Goal: Task Accomplishment & Management: Use online tool/utility

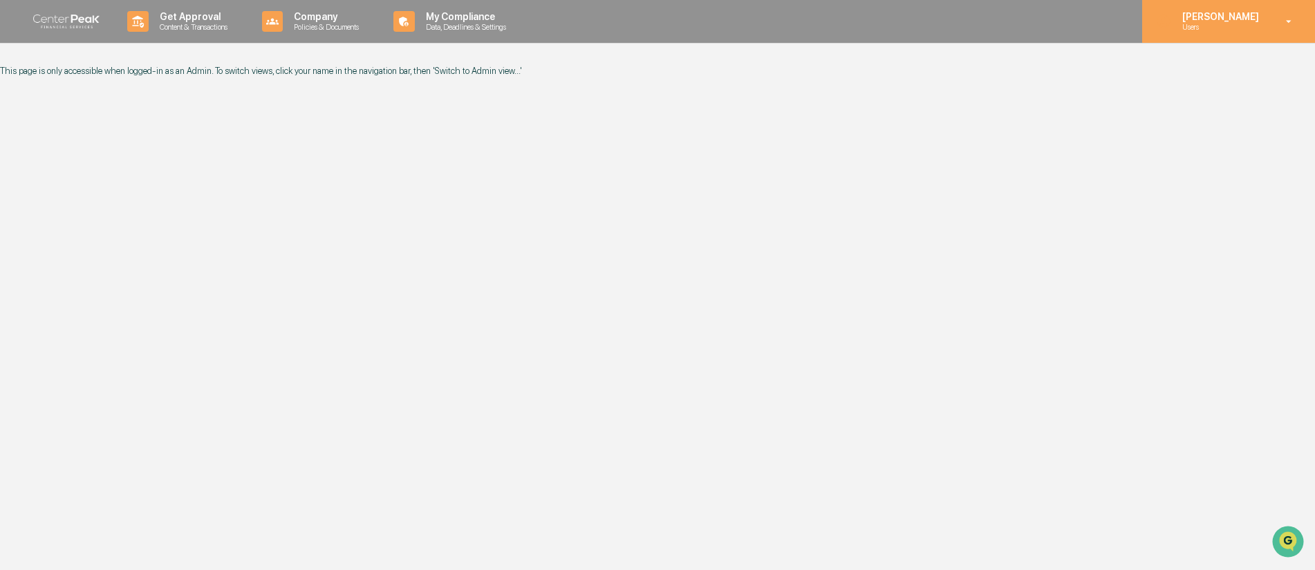
click at [1288, 22] on icon at bounding box center [1289, 21] width 24 height 13
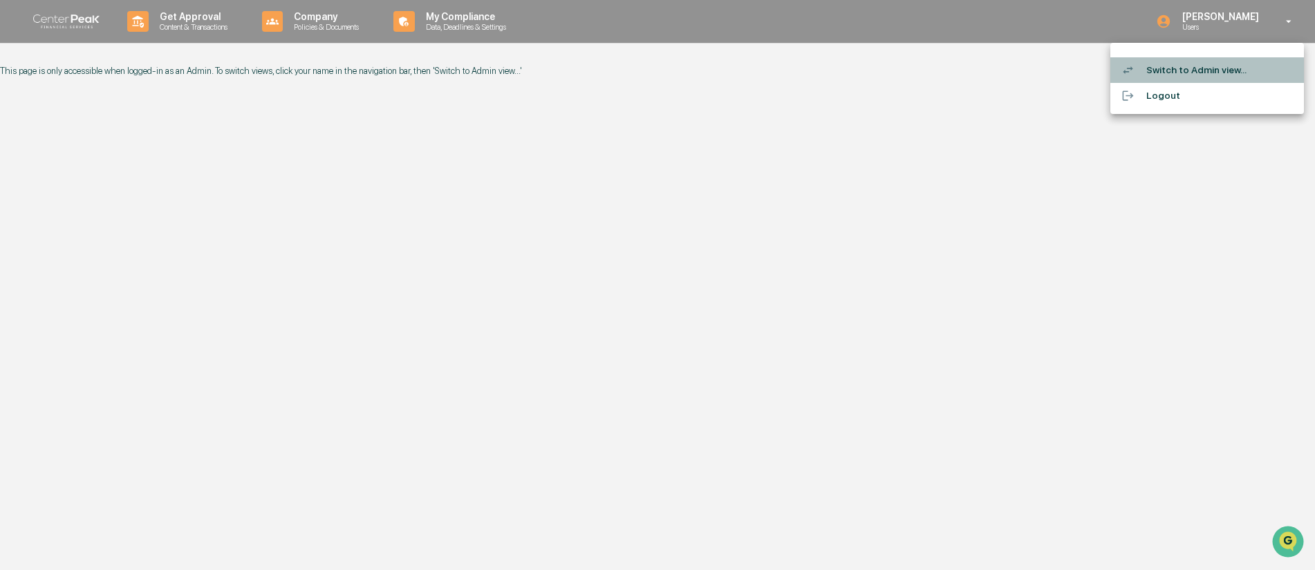
click at [1220, 75] on li "Switch to Admin view..." at bounding box center [1207, 70] width 194 height 26
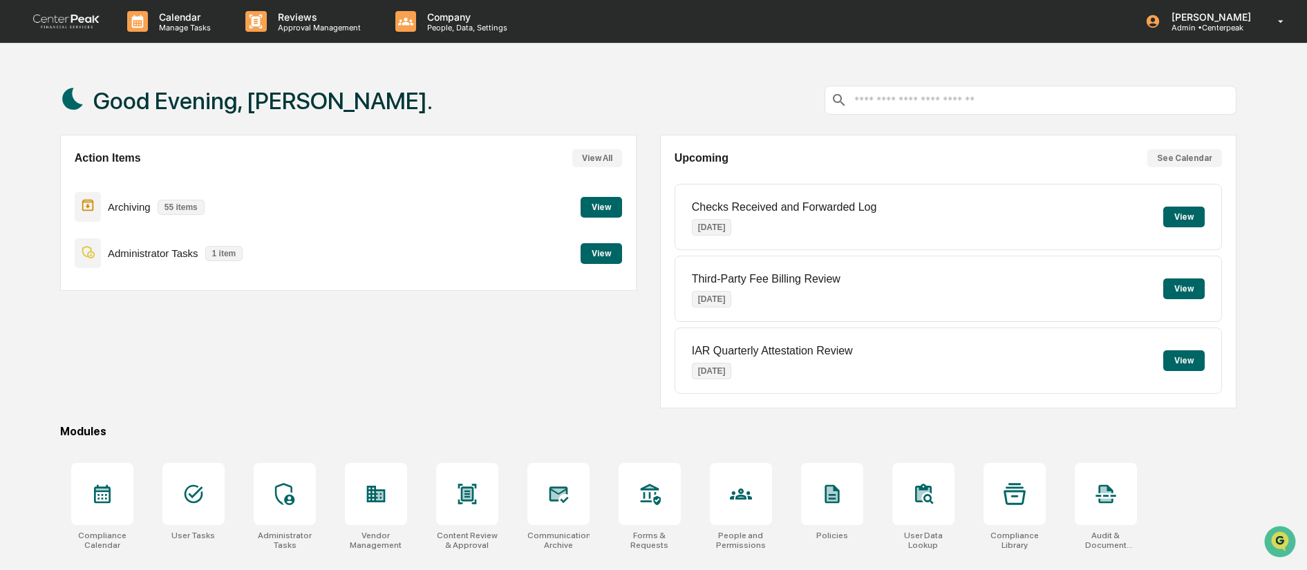
click at [601, 255] on button "View" at bounding box center [601, 253] width 41 height 21
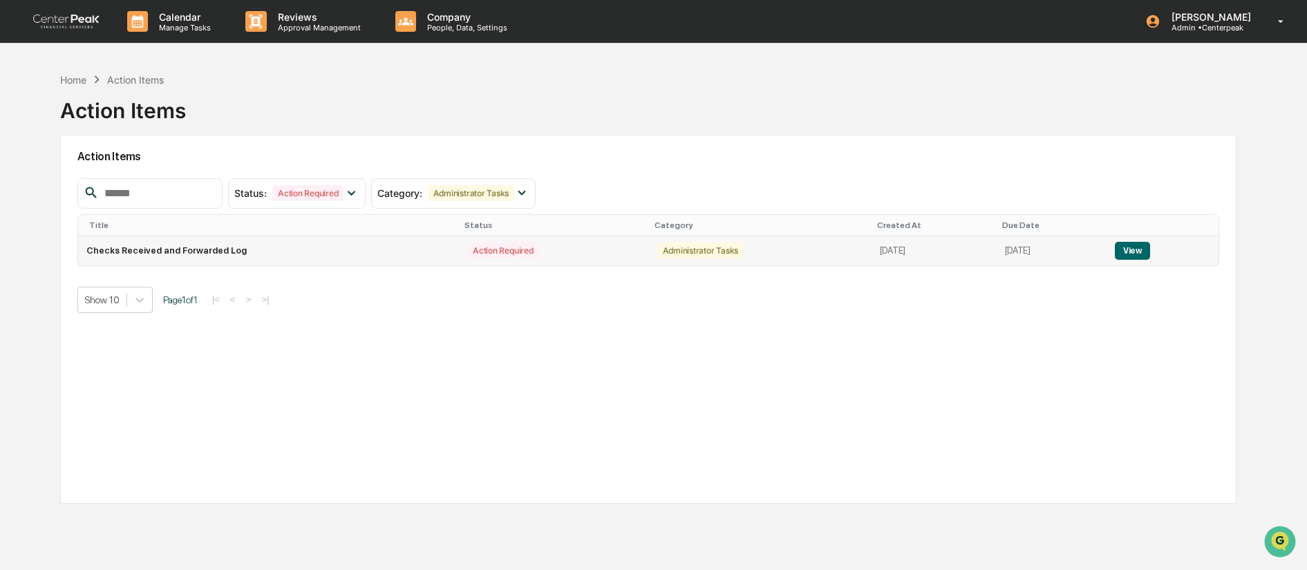
click at [1144, 252] on button "View" at bounding box center [1132, 251] width 35 height 18
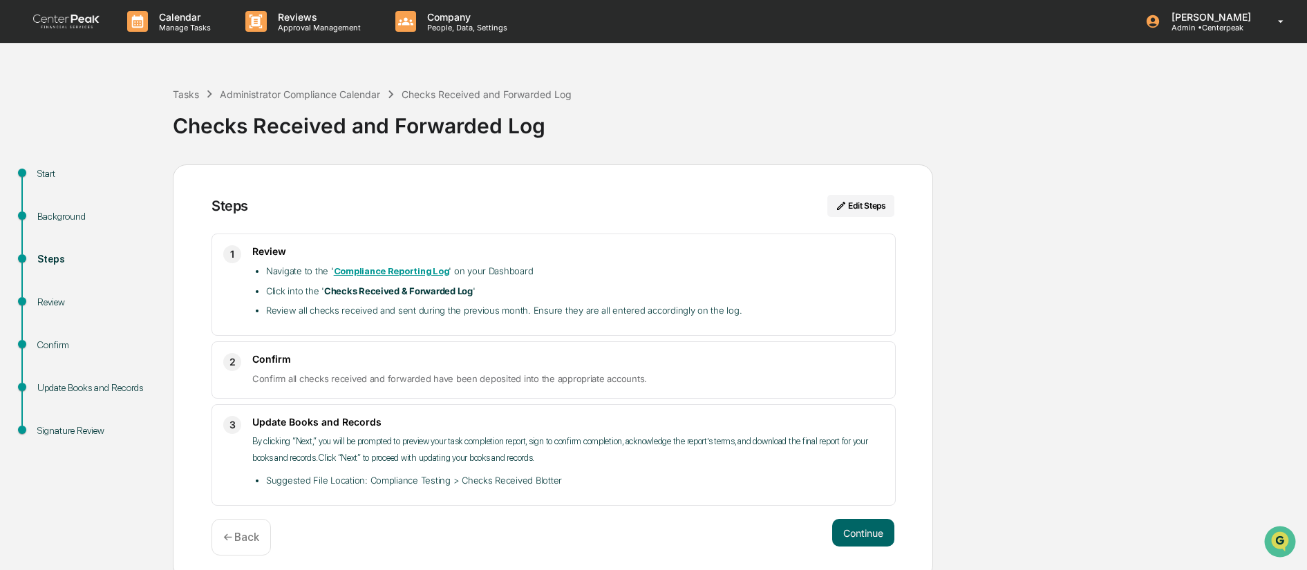
click at [385, 271] on strong "Compliance Reporting Log" at bounding box center [391, 271] width 115 height 10
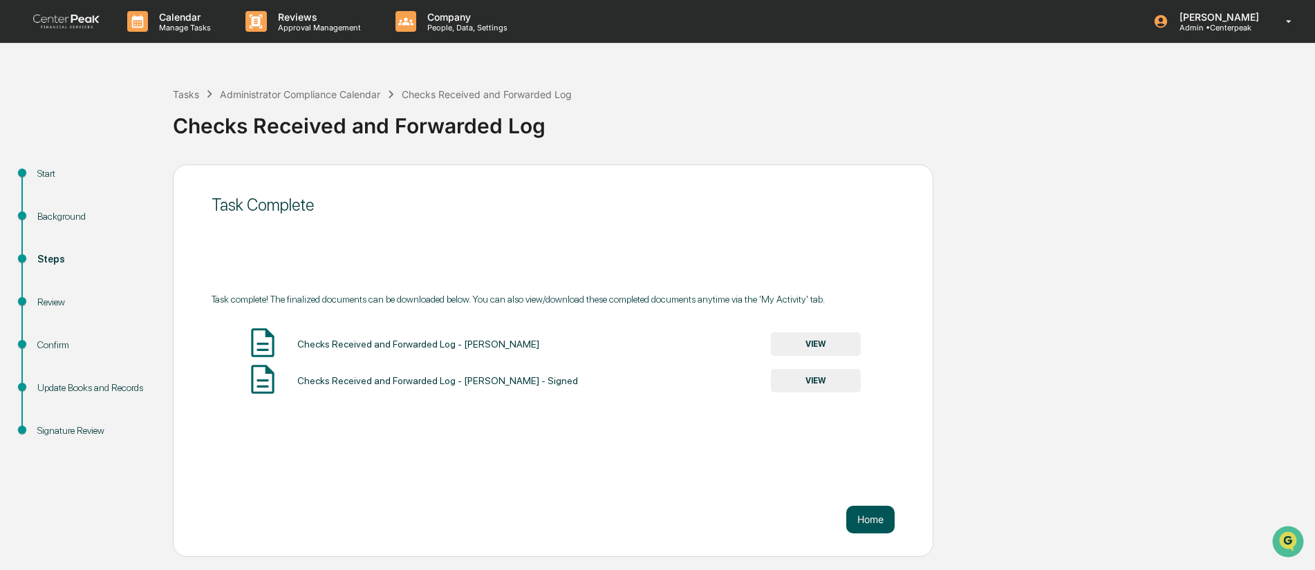
click at [863, 514] on button "Home" at bounding box center [870, 520] width 48 height 28
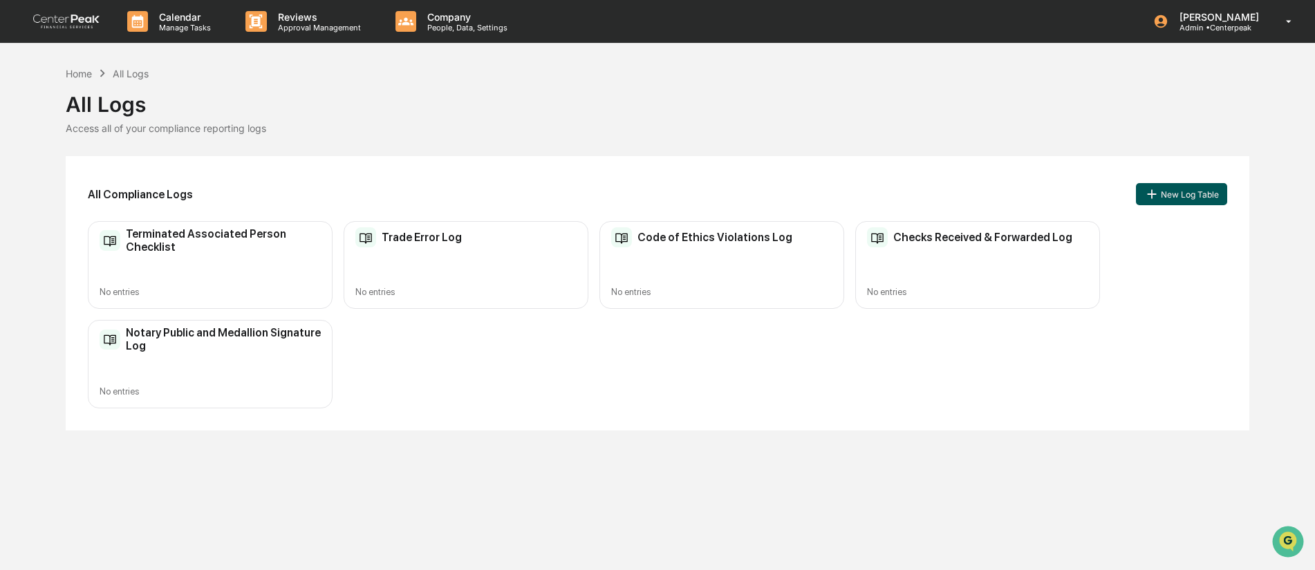
click at [1195, 196] on button "New Log Table" at bounding box center [1181, 194] width 91 height 22
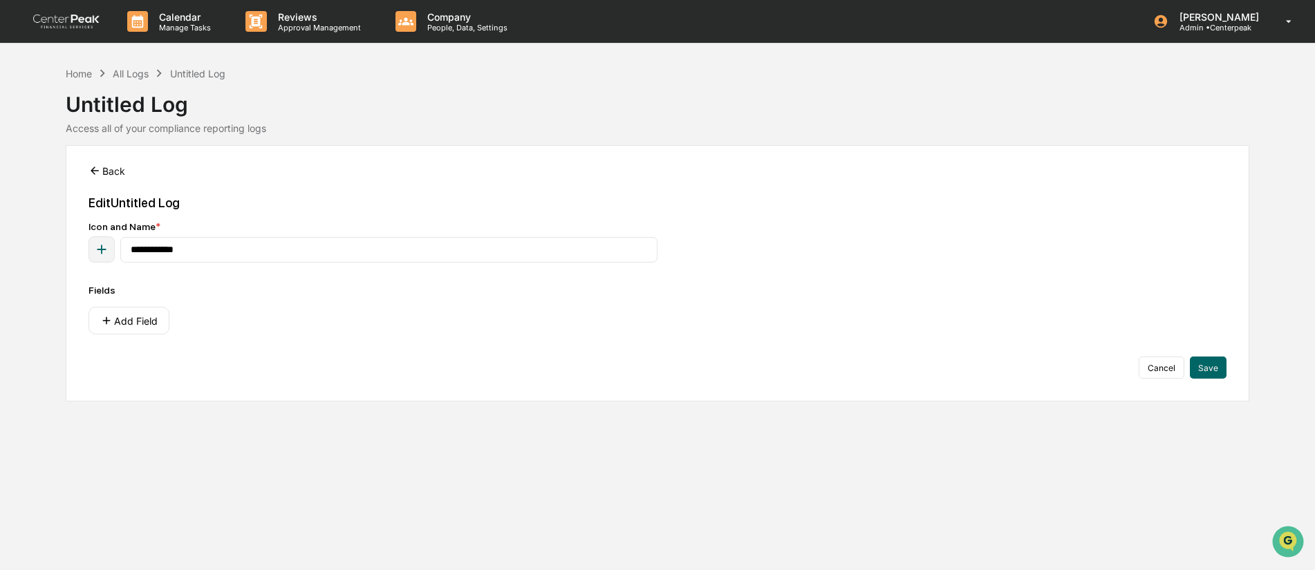
click at [107, 168] on button "Back" at bounding box center [106, 171] width 37 height 28
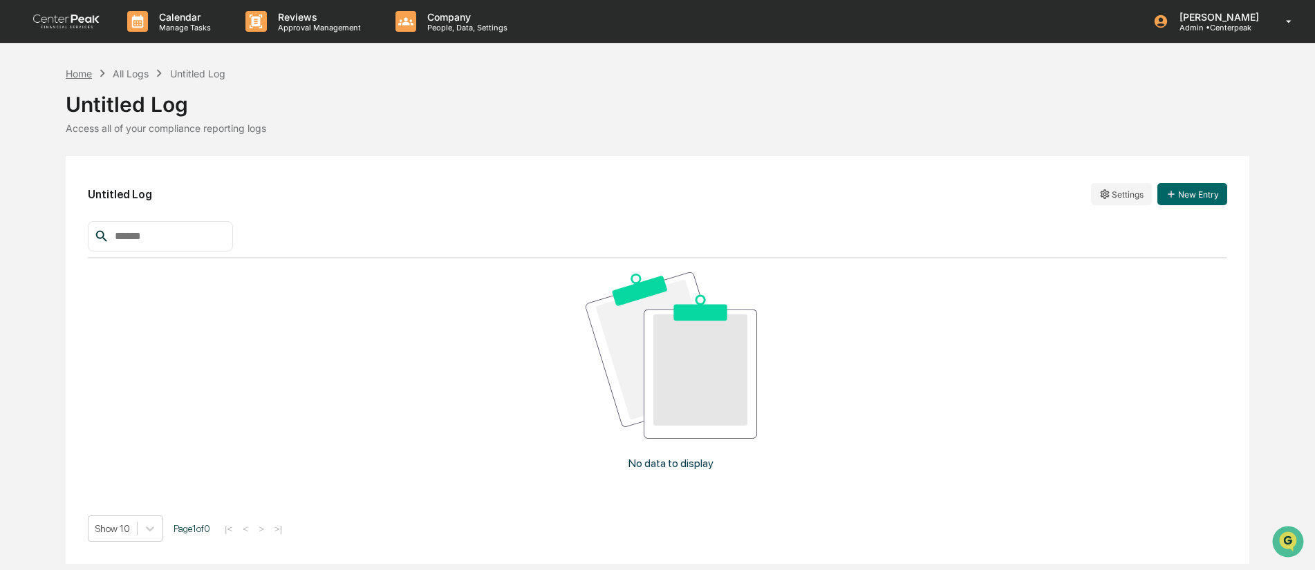
click at [84, 71] on div "Home" at bounding box center [79, 74] width 26 height 12
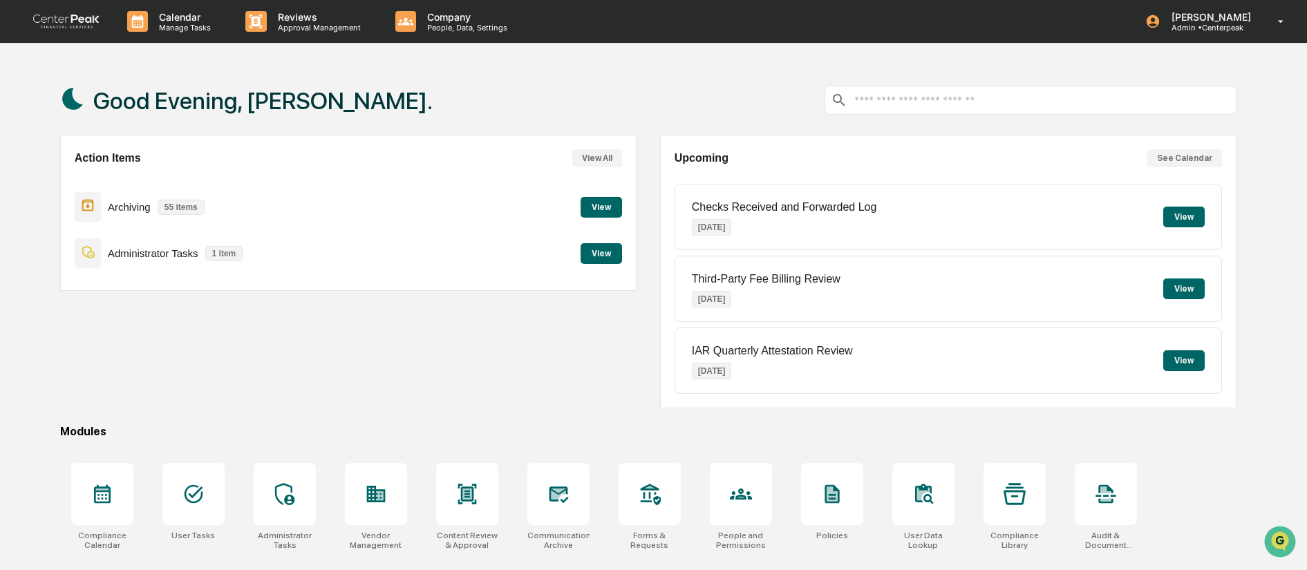
click at [600, 254] on button "View" at bounding box center [601, 253] width 41 height 21
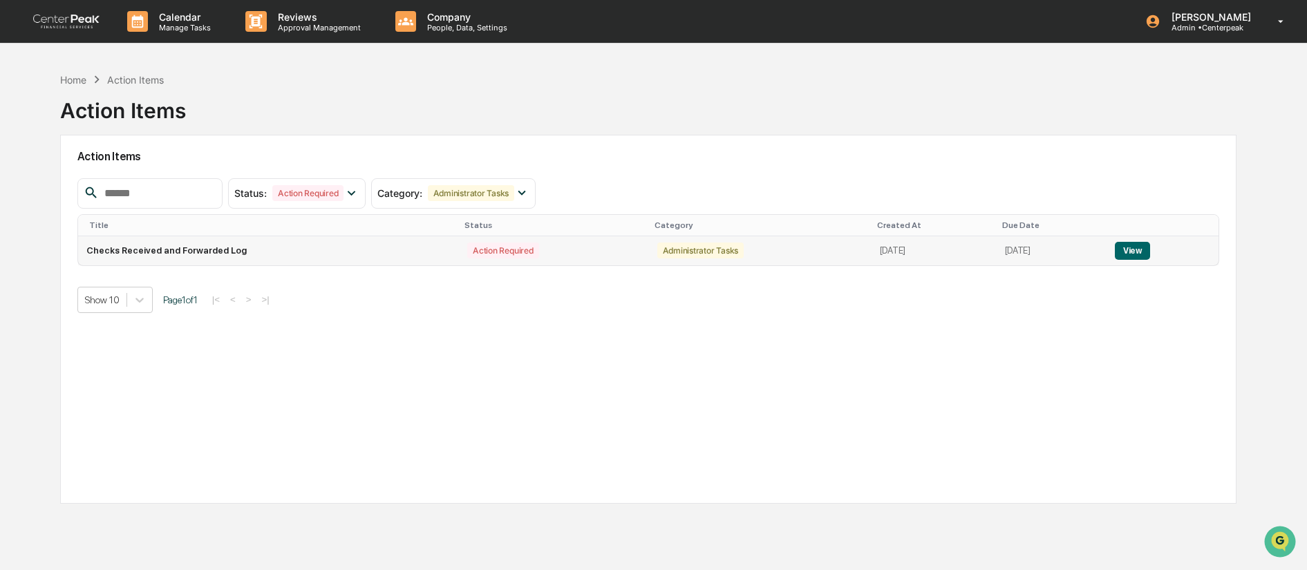
click at [1147, 245] on button "View" at bounding box center [1132, 251] width 35 height 18
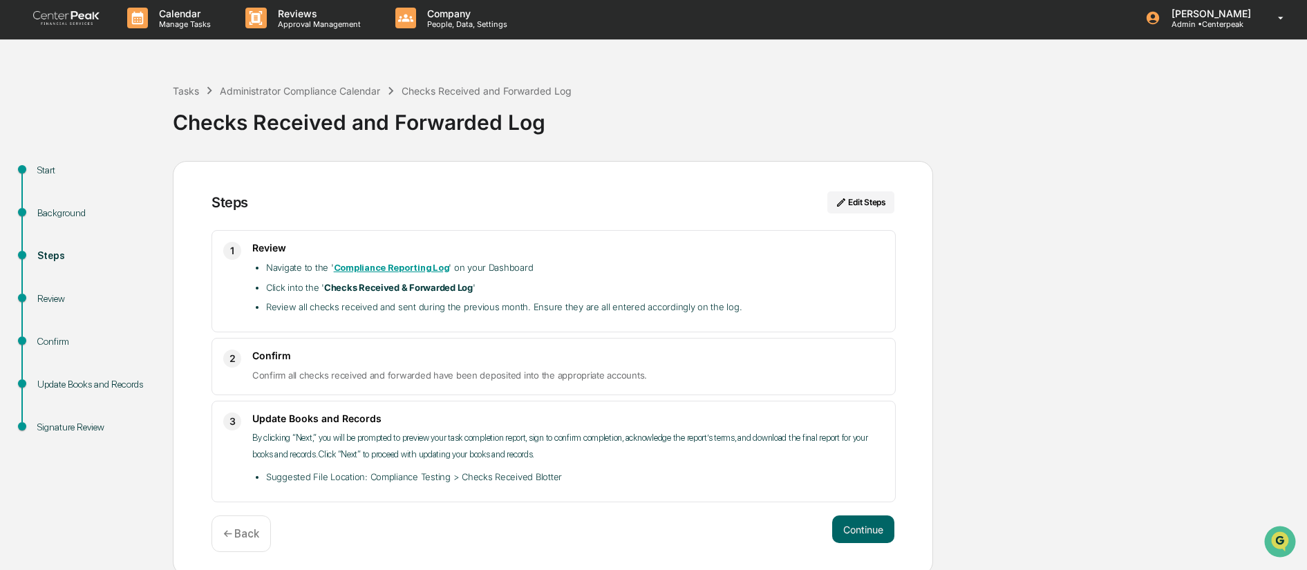
scroll to position [8, 0]
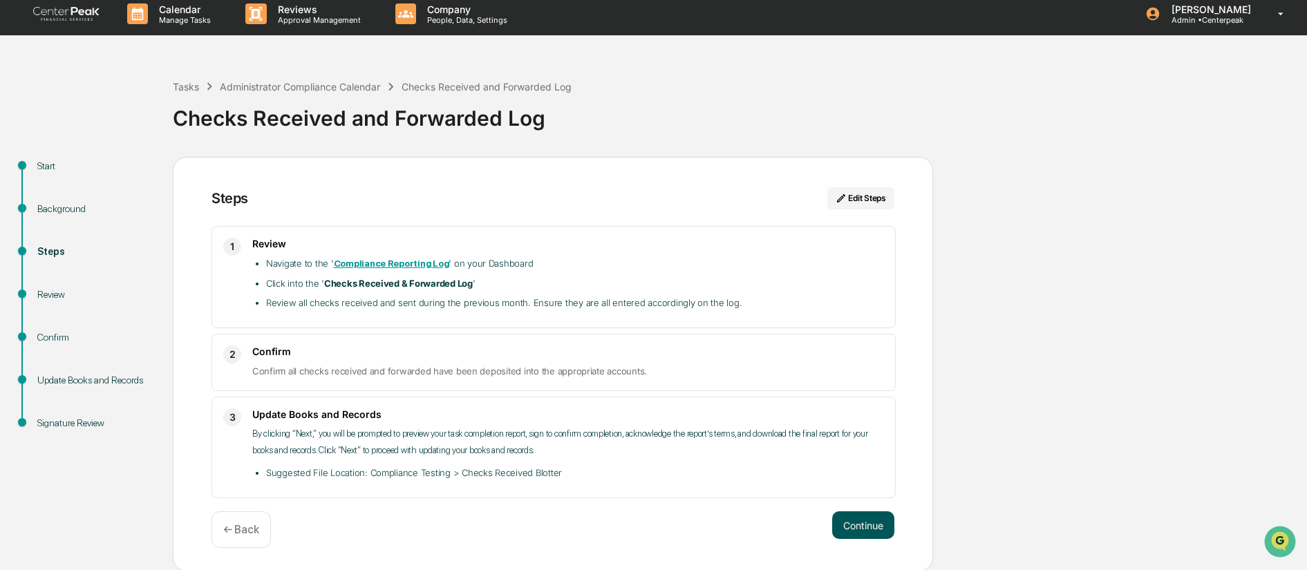
click at [871, 518] on button "Continue" at bounding box center [863, 526] width 62 height 28
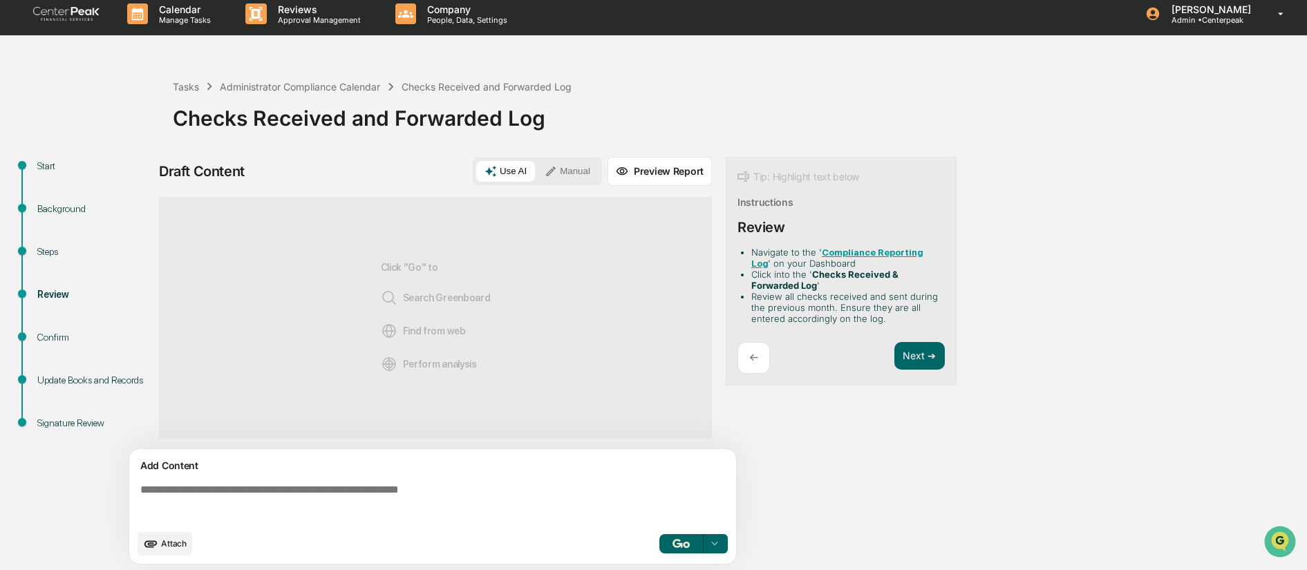
click at [674, 168] on button "Preview Report" at bounding box center [660, 171] width 104 height 29
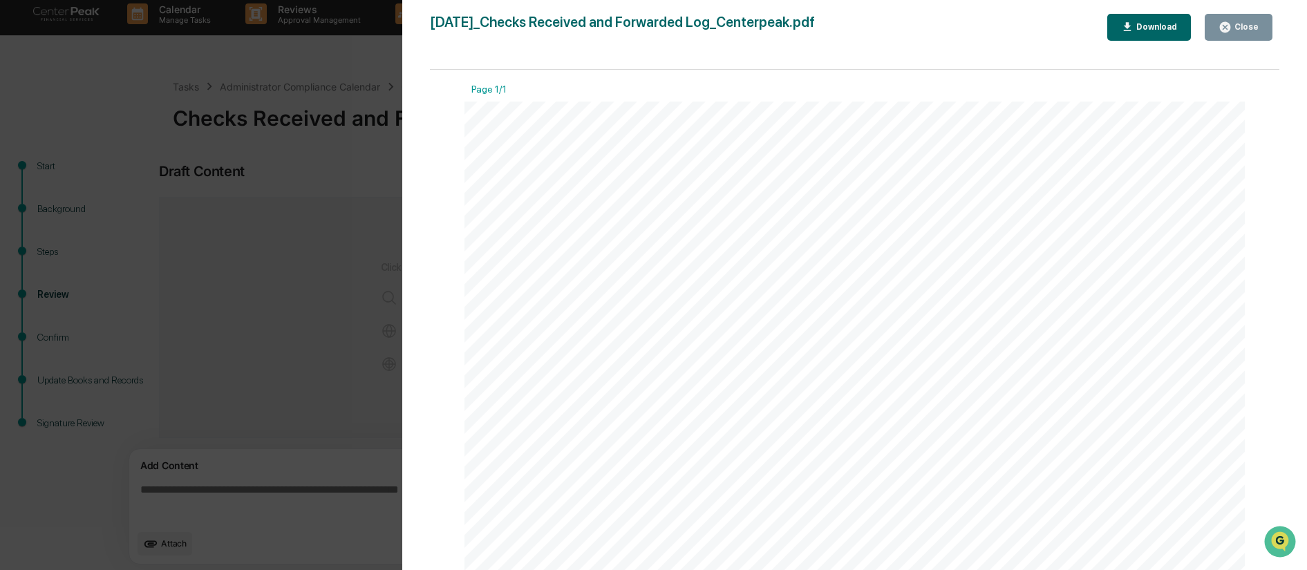
click at [1245, 22] on div "Close" at bounding box center [1245, 27] width 27 height 10
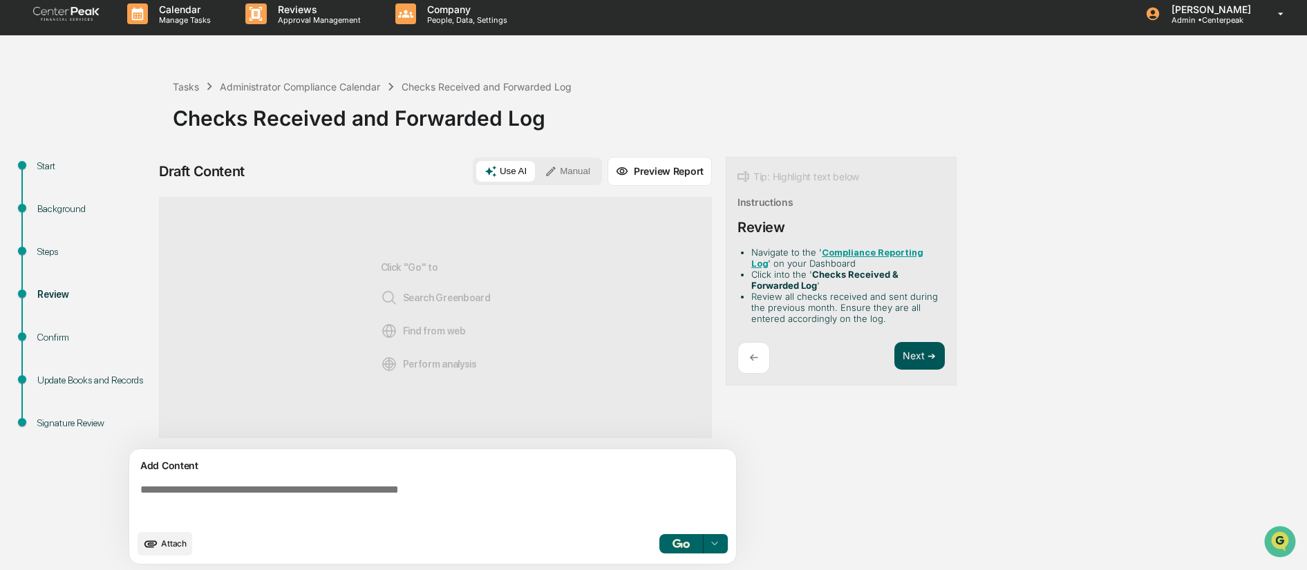
click at [917, 357] on button "Next ➔" at bounding box center [920, 356] width 50 height 28
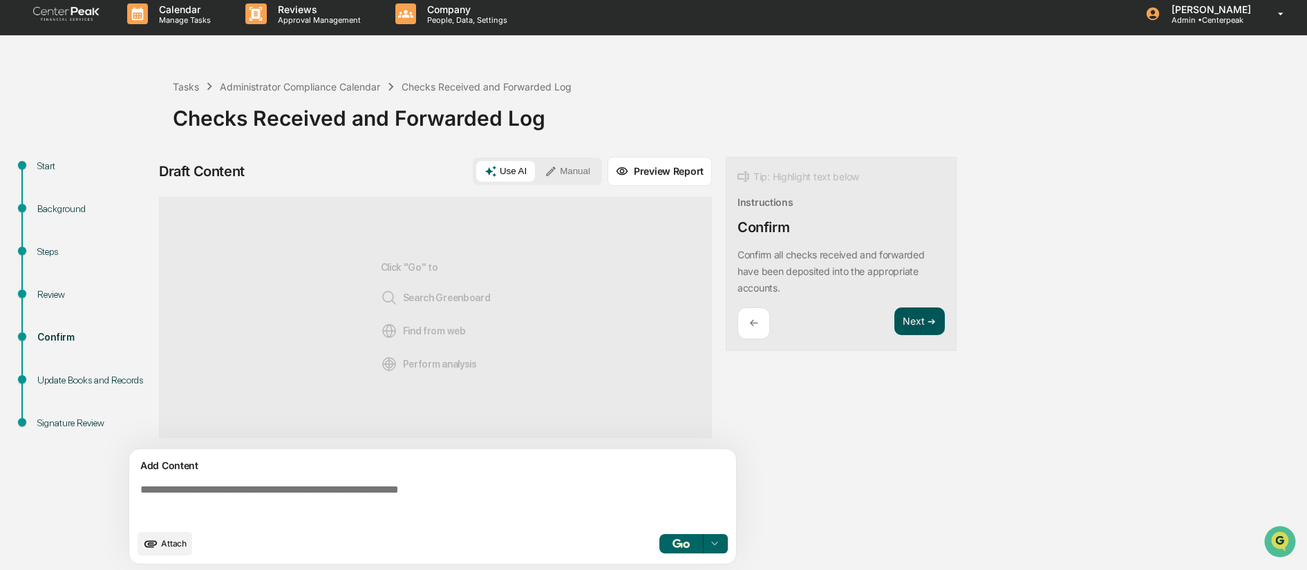
click at [914, 319] on button "Next ➔" at bounding box center [920, 322] width 50 height 28
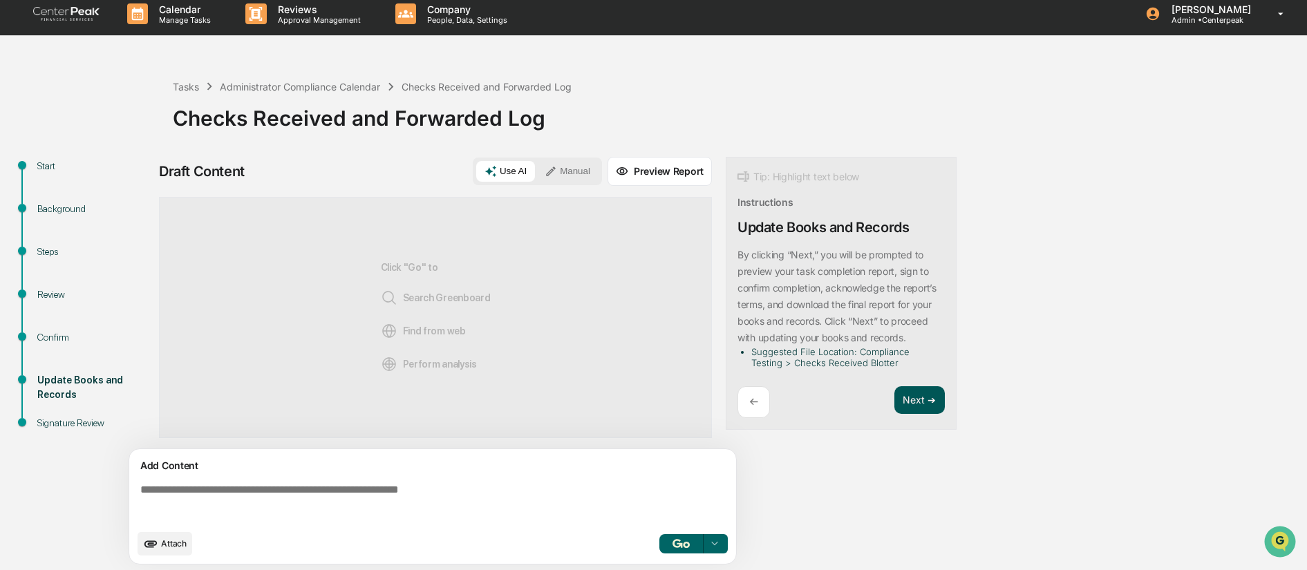
click at [913, 399] on button "Next ➔" at bounding box center [920, 400] width 50 height 28
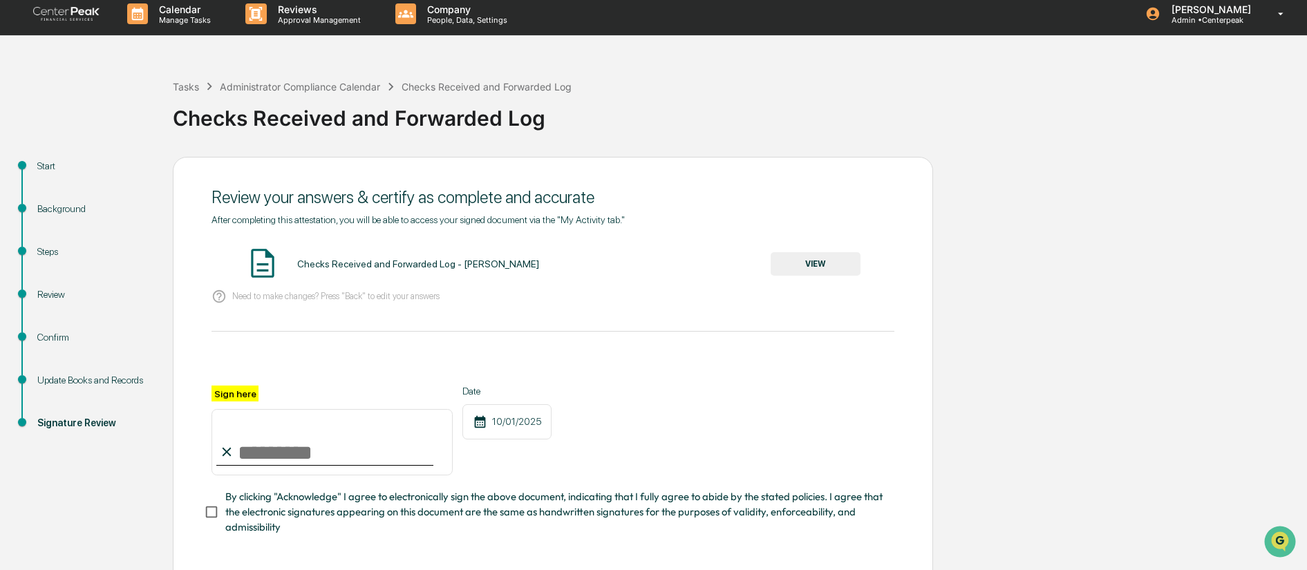
click at [812, 269] on button "VIEW" at bounding box center [816, 264] width 90 height 24
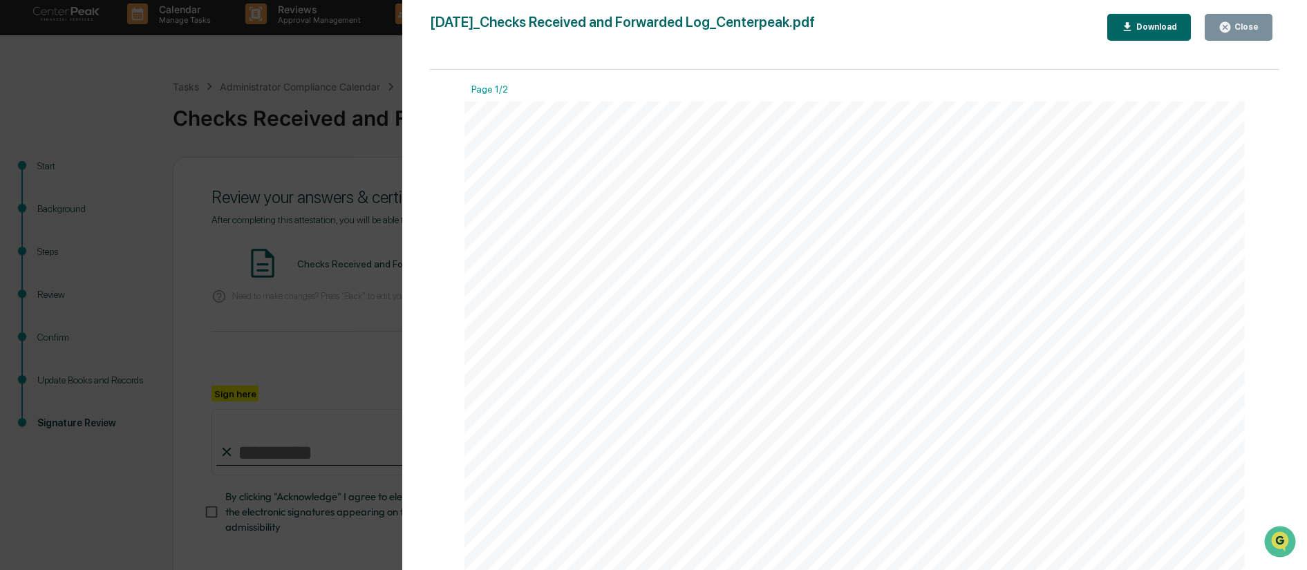
click at [1141, 29] on div "Download" at bounding box center [1156, 27] width 44 height 10
click at [1250, 28] on div "Close" at bounding box center [1245, 27] width 27 height 10
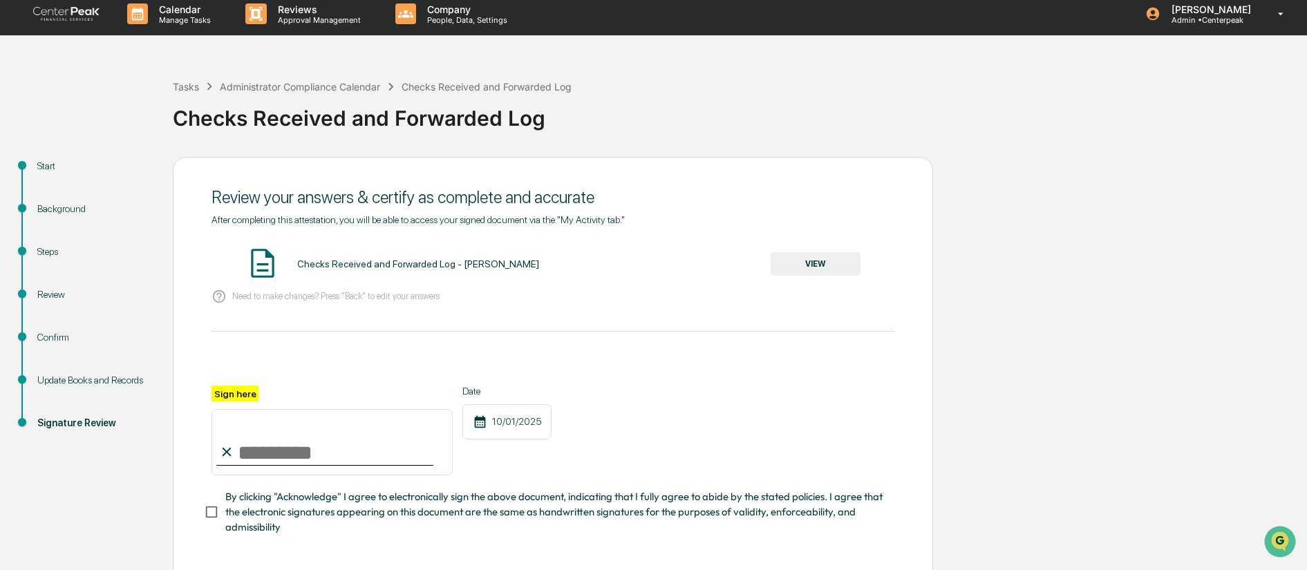
click at [259, 444] on input "Sign here" at bounding box center [332, 442] width 241 height 66
type input "**********"
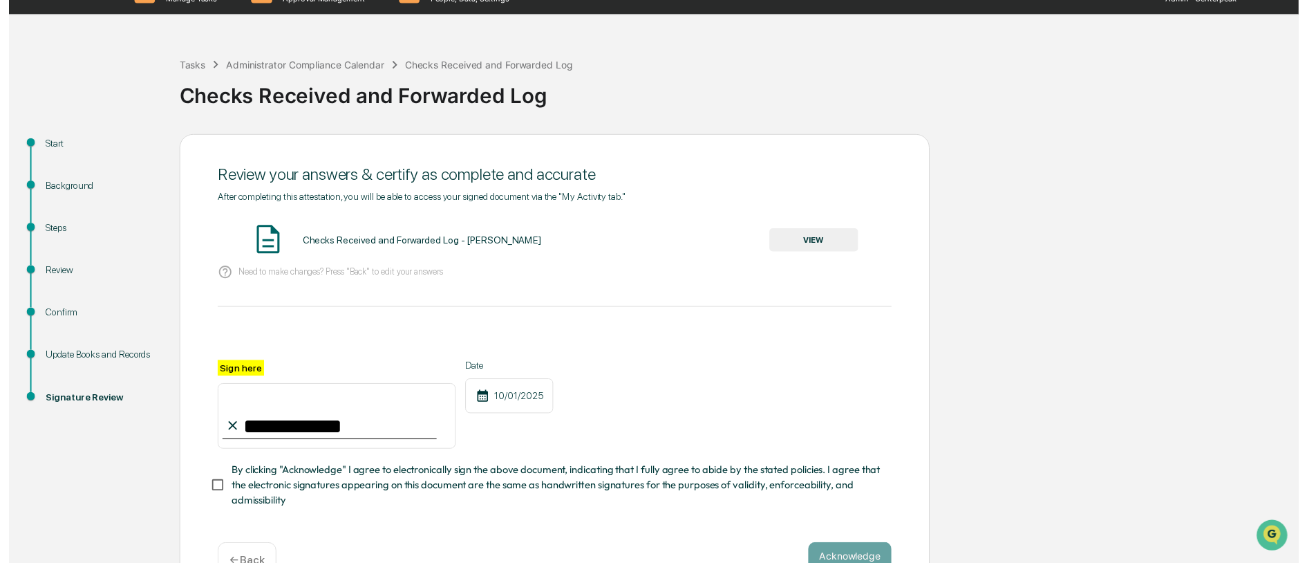
scroll to position [47, 0]
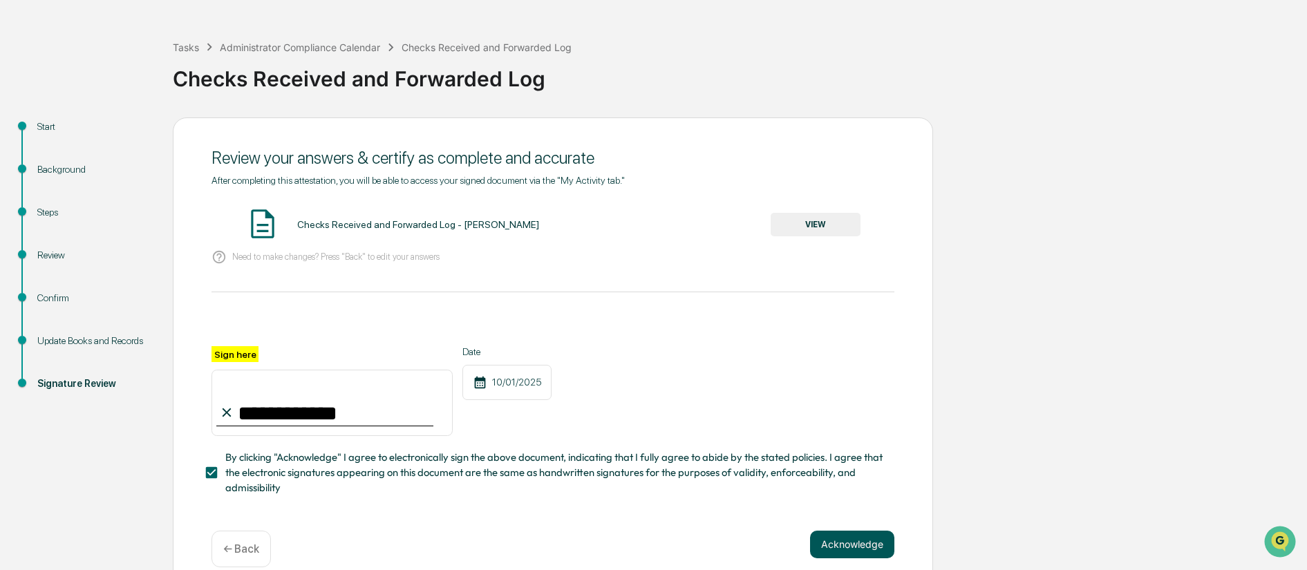
click at [845, 542] on button "Acknowledge" at bounding box center [852, 545] width 84 height 28
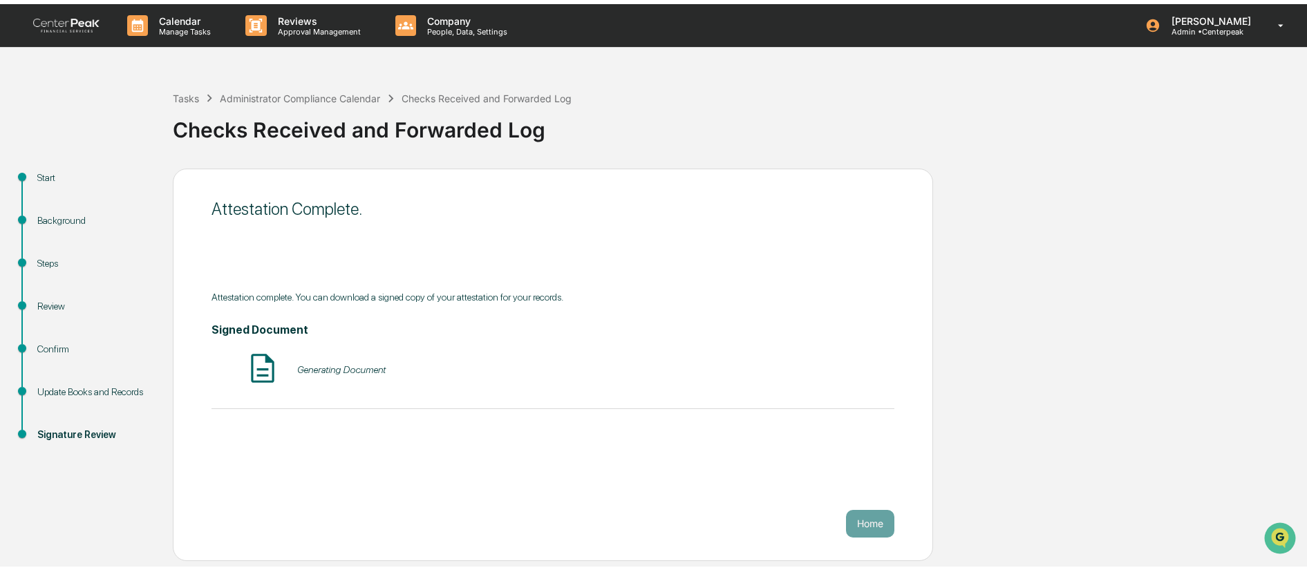
scroll to position [0, 0]
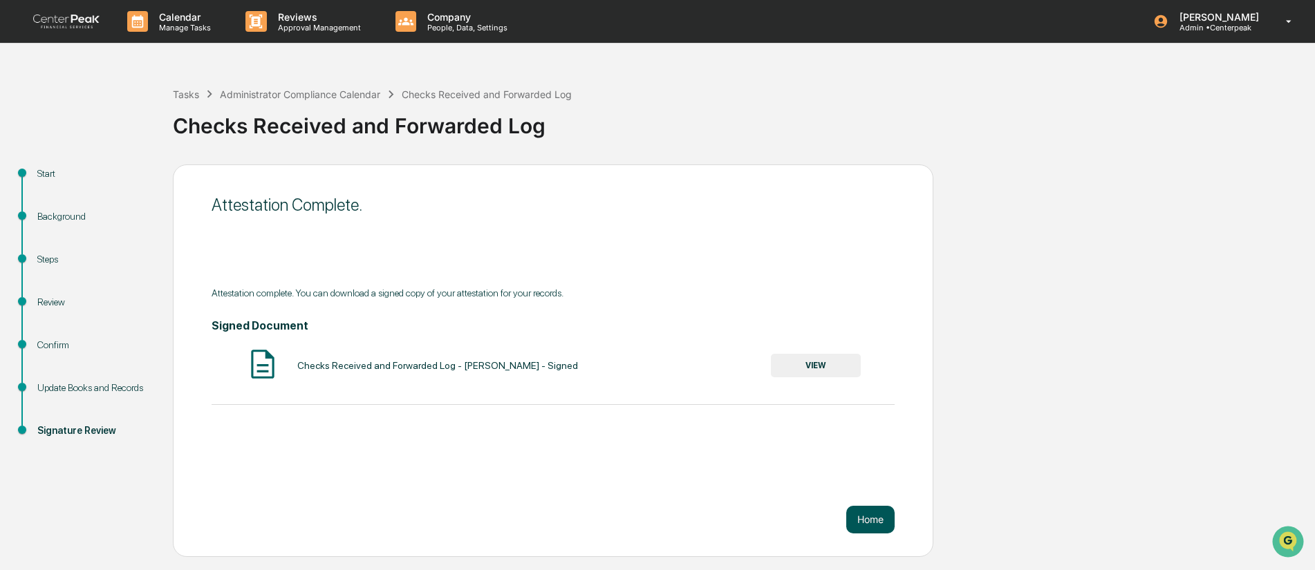
click at [866, 520] on button "Home" at bounding box center [870, 520] width 48 height 28
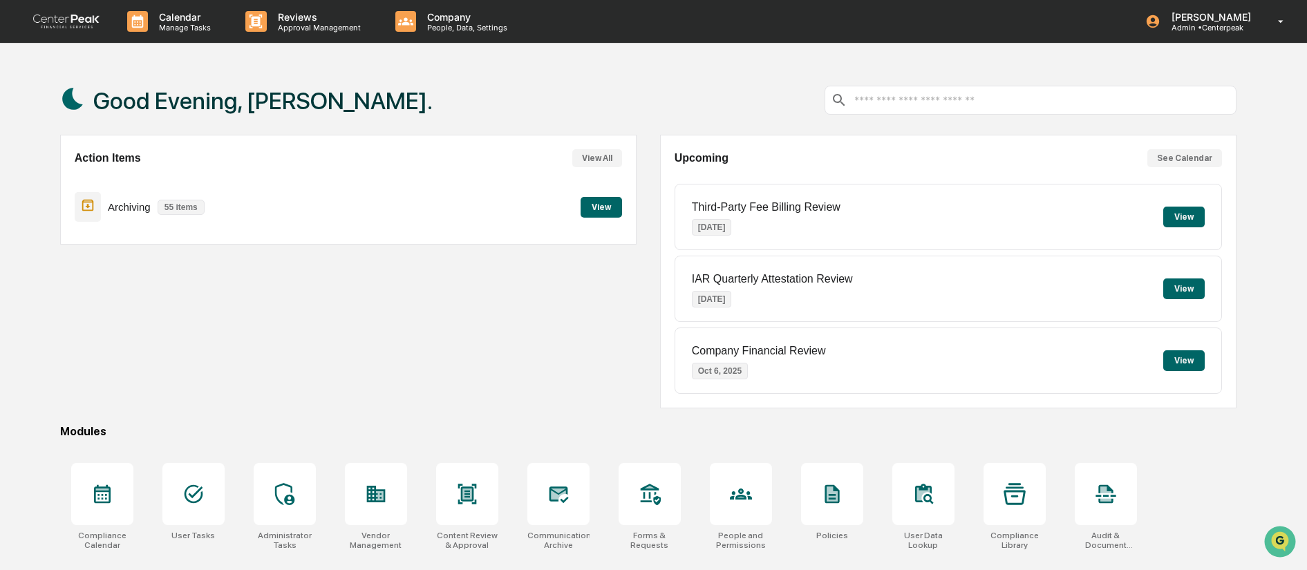
click at [598, 159] on button "View All" at bounding box center [597, 158] width 50 height 18
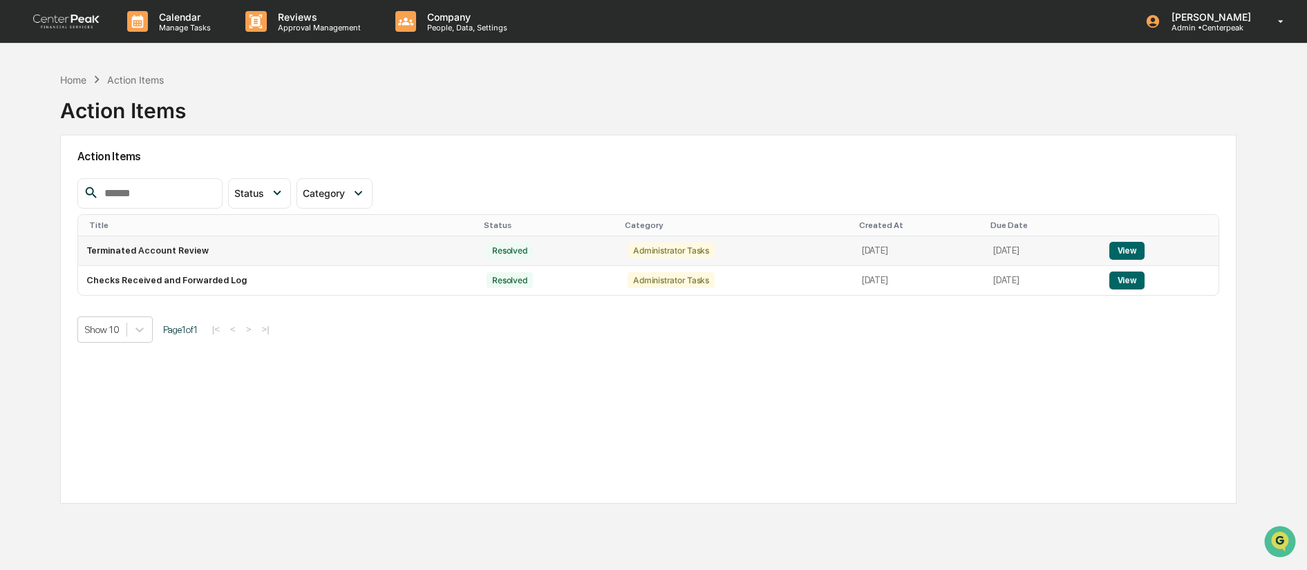
click at [1145, 250] on button "View" at bounding box center [1126, 251] width 35 height 18
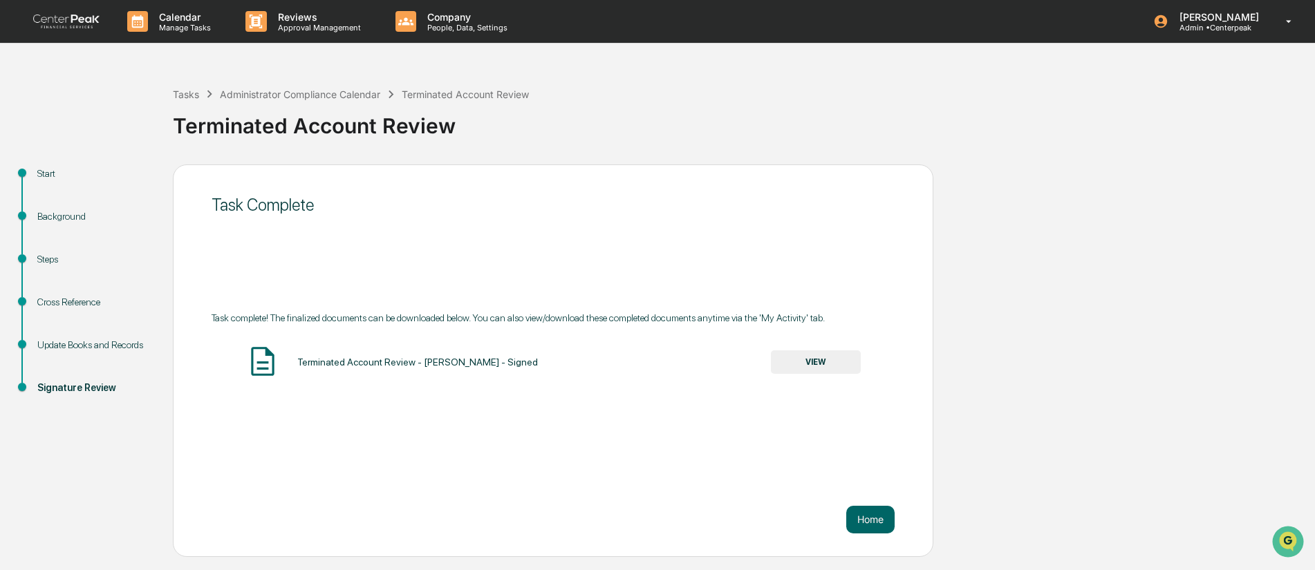
click at [821, 369] on button "VIEW" at bounding box center [816, 362] width 90 height 24
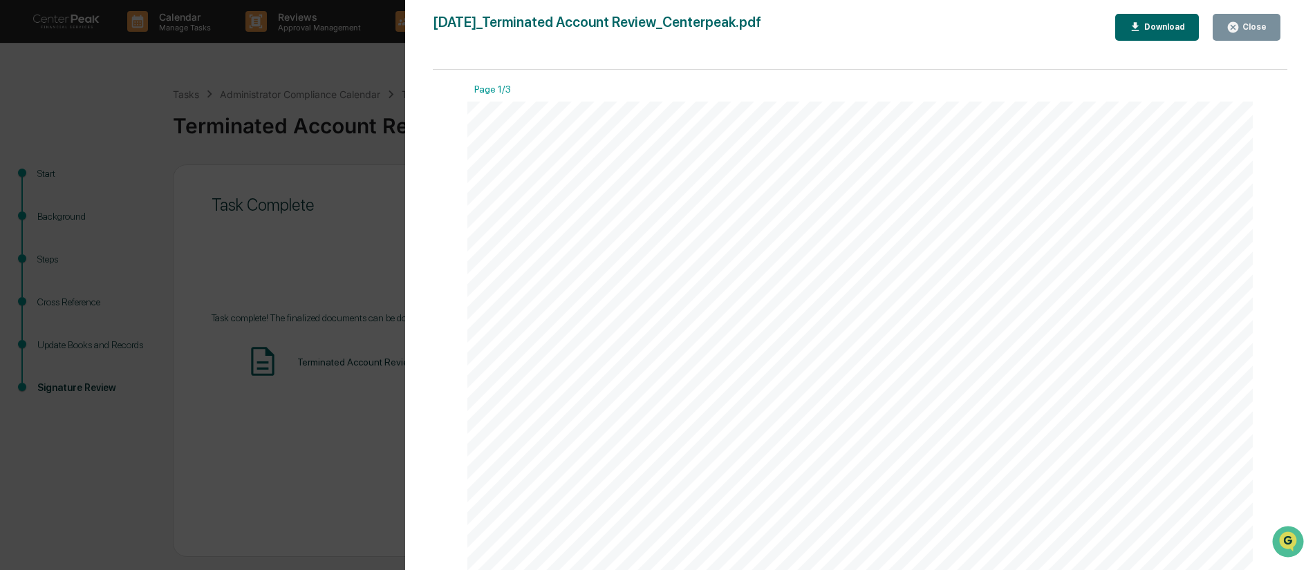
click at [1167, 29] on div "Download" at bounding box center [1163, 27] width 44 height 10
